Goal: Browse casually

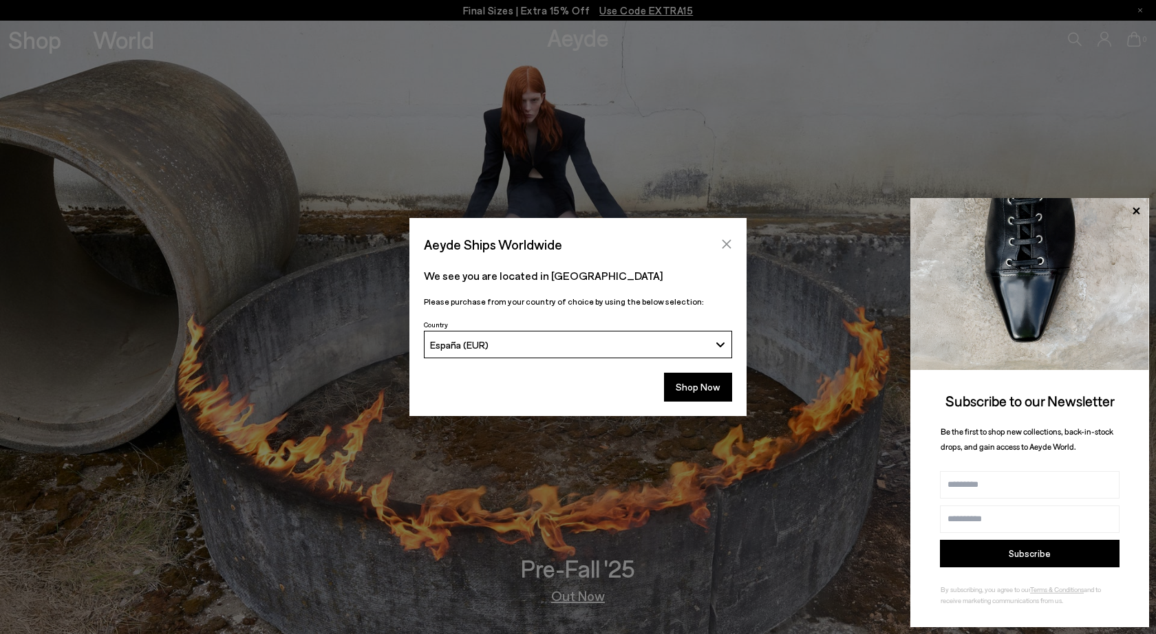
click at [725, 245] on icon "Close" at bounding box center [727, 244] width 9 height 9
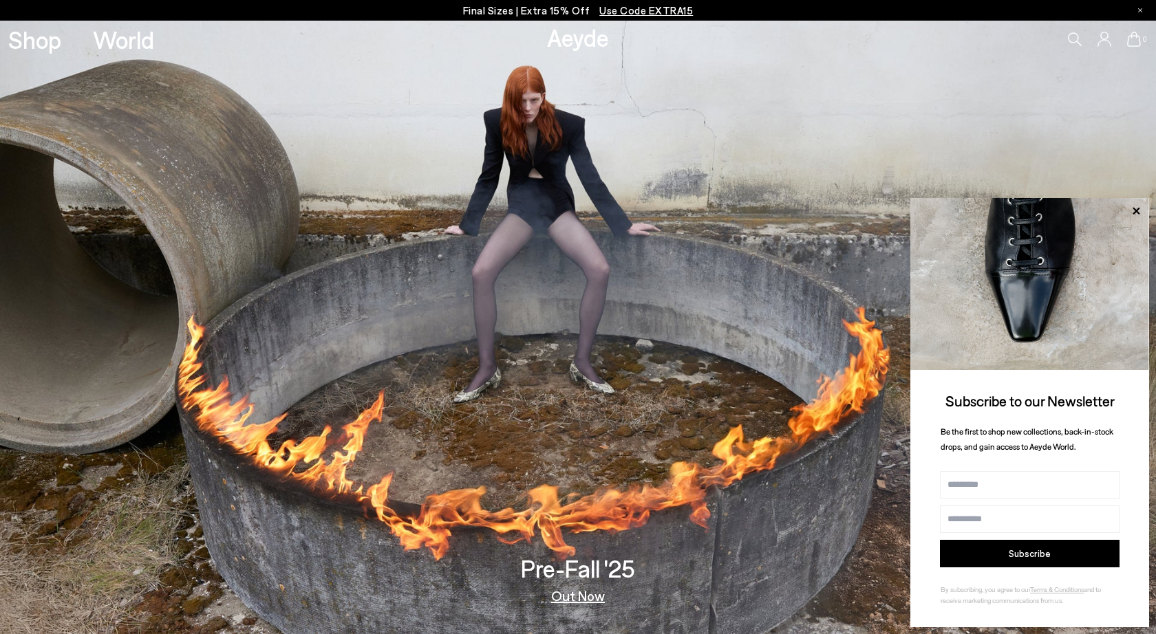
click at [576, 590] on link "Out Now" at bounding box center [578, 596] width 54 height 14
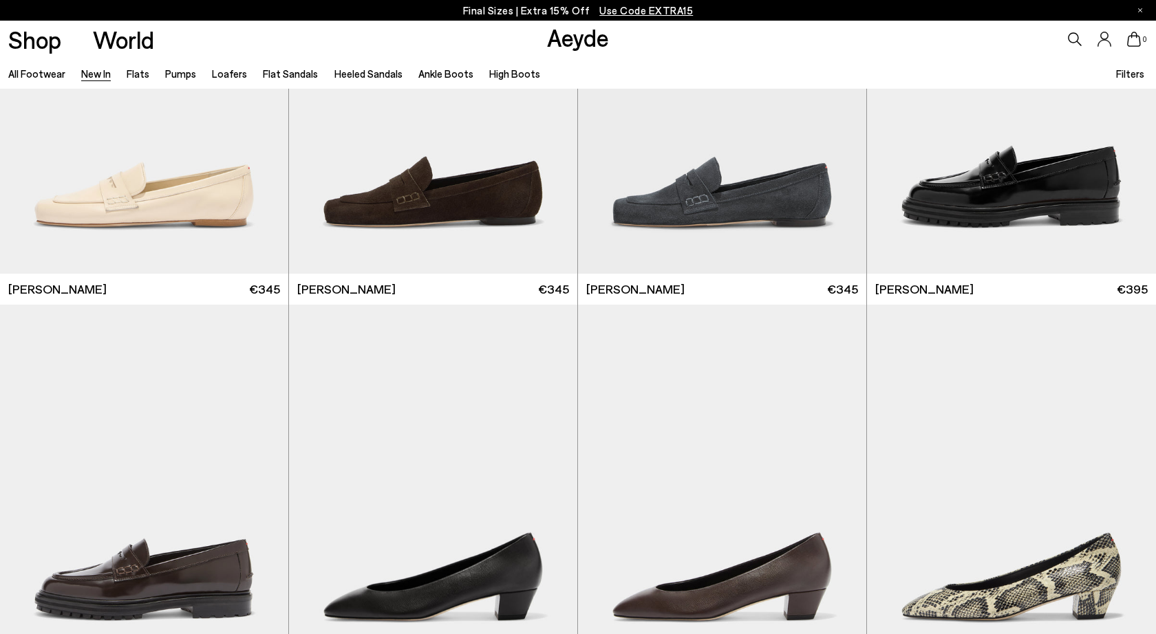
scroll to position [1614, 0]
